Goal: Transaction & Acquisition: Purchase product/service

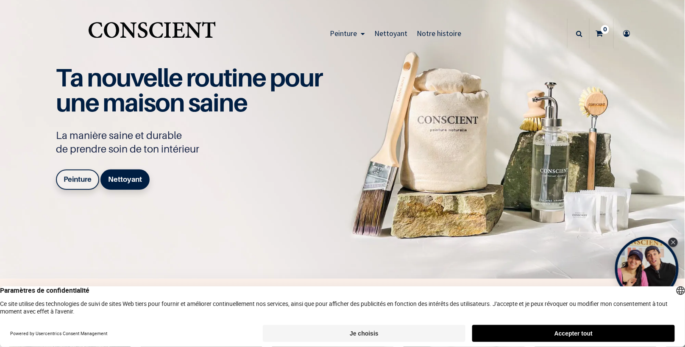
click at [439, 331] on button "Je choisis" at bounding box center [364, 333] width 203 height 17
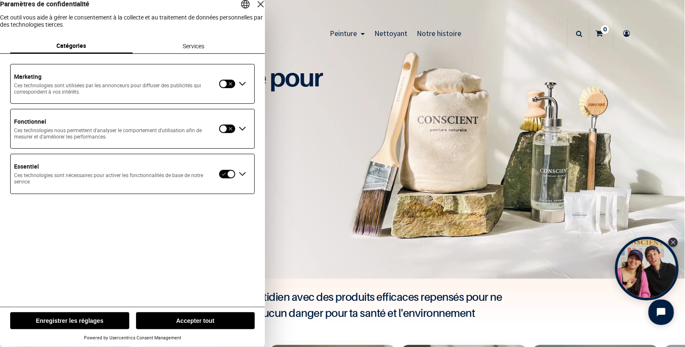
click at [101, 323] on button "Enregistrer les réglages" at bounding box center [69, 321] width 119 height 17
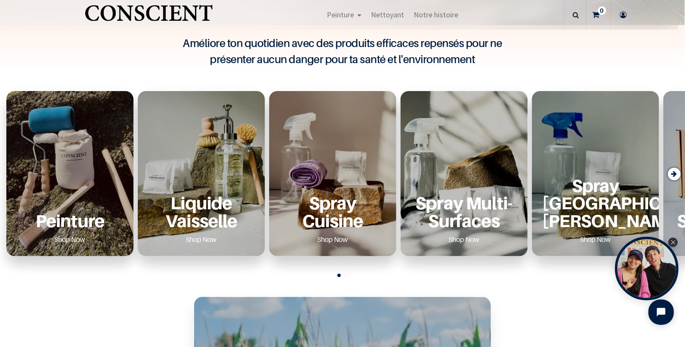
scroll to position [254, 0]
click at [78, 183] on div "Peinture Shop Now" at bounding box center [69, 173] width 127 height 165
click at [80, 226] on p "Peinture" at bounding box center [70, 220] width 107 height 17
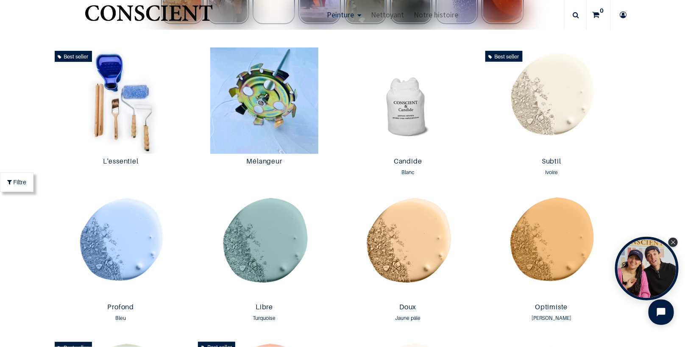
scroll to position [509, 0]
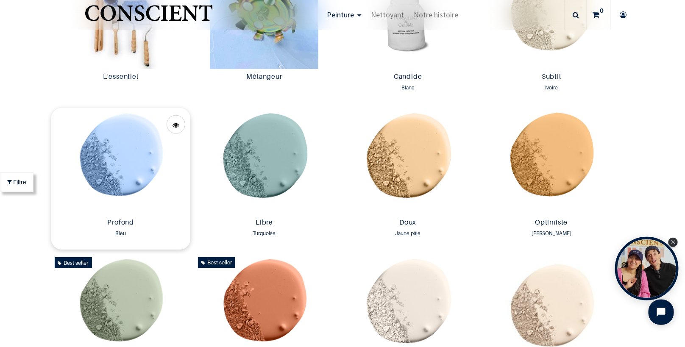
click at [113, 184] on img at bounding box center [121, 161] width 140 height 106
